Goal: Navigation & Orientation: Find specific page/section

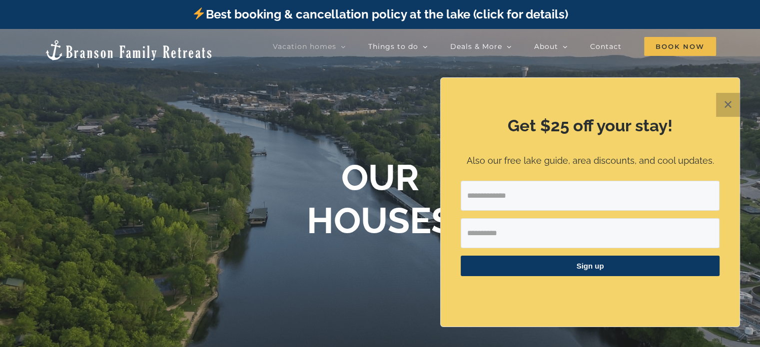
click at [738, 104] on button "✕" at bounding box center [728, 105] width 24 height 24
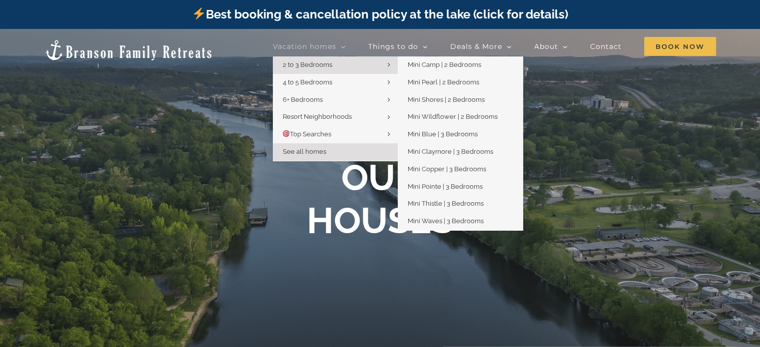
drag, startPoint x: 274, startPoint y: 50, endPoint x: 294, endPoint y: 59, distance: 22.4
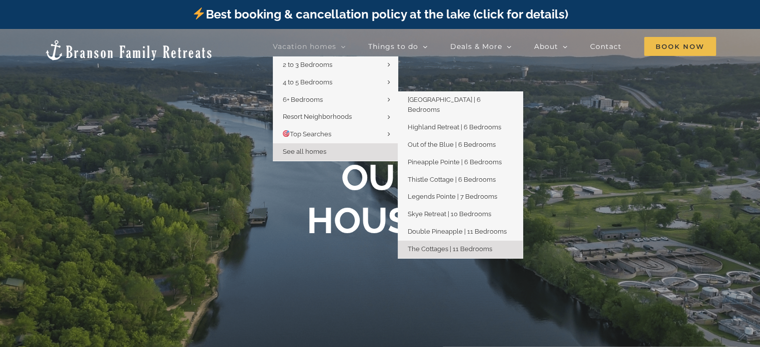
click at [437, 245] on span "The Cottages | 11 Bedrooms" at bounding box center [449, 248] width 84 height 7
